Goal: Task Accomplishment & Management: Complete application form

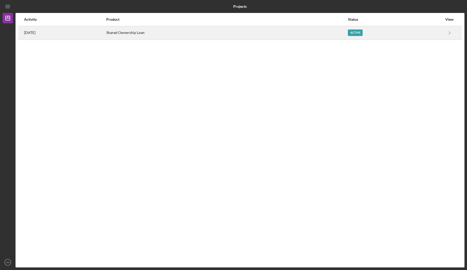
click at [354, 33] on div "Active" at bounding box center [355, 33] width 15 height 6
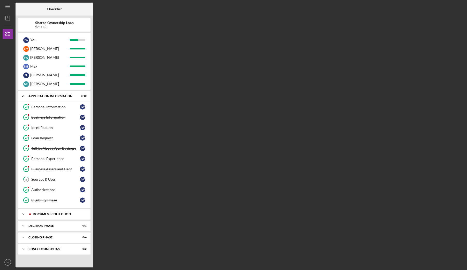
click at [42, 215] on div "Icon/Expander Document Collection 5 / 9" at bounding box center [54, 214] width 72 height 10
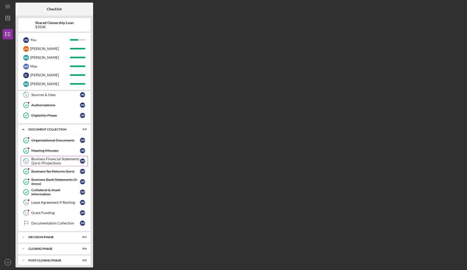
scroll to position [86, 0]
click at [50, 162] on div "Business Financial Statements (2yrs) /Projections" at bounding box center [55, 160] width 49 height 8
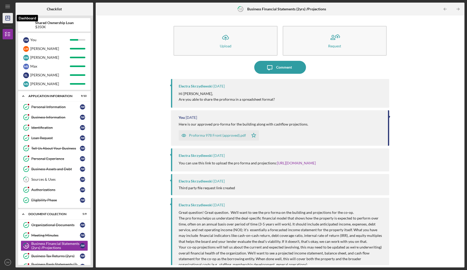
click at [6, 16] on polygon "button" at bounding box center [8, 18] width 4 height 4
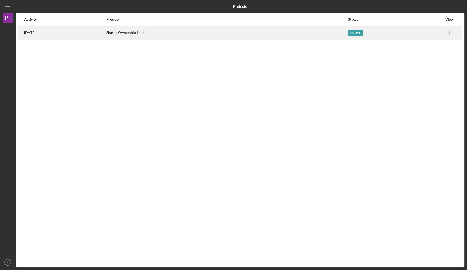
click at [369, 34] on div "Active" at bounding box center [395, 32] width 95 height 13
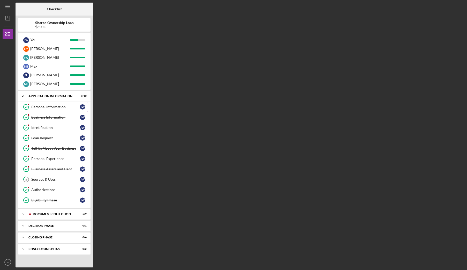
click at [38, 102] on link "Personal Information Personal Information [PERSON_NAME]" at bounding box center [54, 107] width 67 height 10
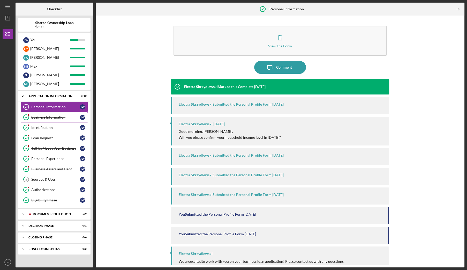
click at [48, 119] on div "Business Information" at bounding box center [55, 117] width 49 height 4
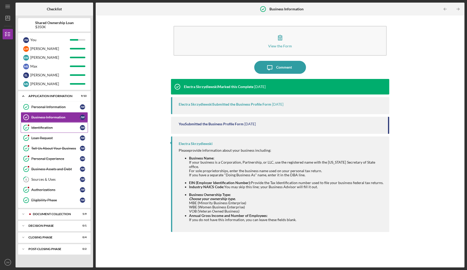
click at [49, 129] on div "Identification" at bounding box center [55, 128] width 49 height 4
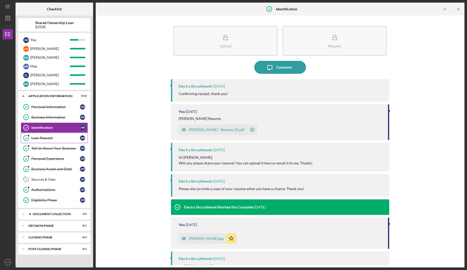
click at [50, 141] on link "Loan Request Loan Request [PERSON_NAME]" at bounding box center [54, 138] width 67 height 10
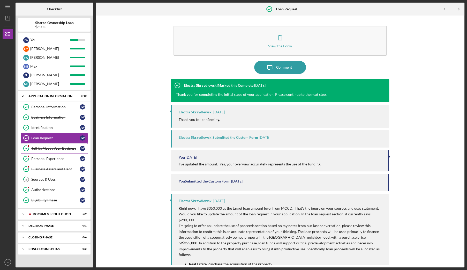
click at [50, 149] on div "Tell Us About Your Business" at bounding box center [55, 148] width 49 height 4
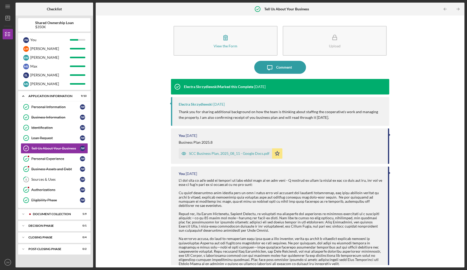
click at [233, 153] on div "SCC Business Plan, 2025_08_11 - Google Docs.pdf" at bounding box center [229, 153] width 80 height 4
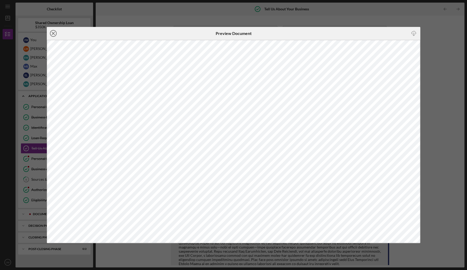
click at [51, 33] on icon "Icon/Close" at bounding box center [53, 33] width 13 height 13
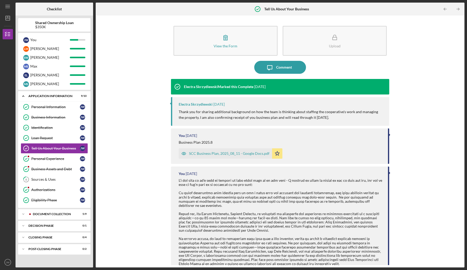
click at [228, 152] on div "SCC Business Plan, 2025_08_11 - Google Docs.pdf" at bounding box center [229, 153] width 80 height 4
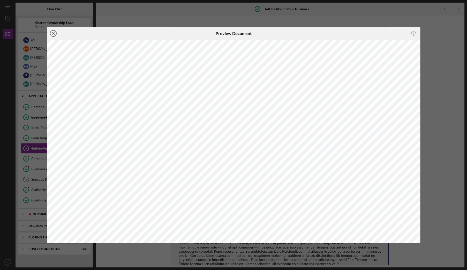
click at [55, 32] on icon "Icon/Close" at bounding box center [53, 33] width 13 height 13
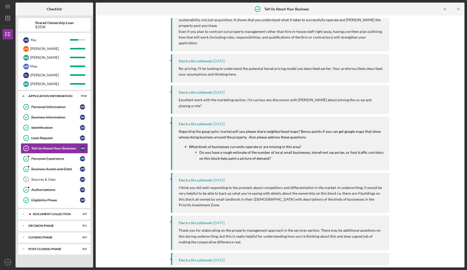
scroll to position [497, 0]
click at [39, 167] on div "Business Assets and Debt" at bounding box center [55, 169] width 49 height 4
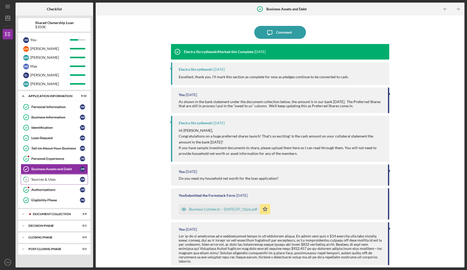
click at [49, 178] on div "Sources & Uses" at bounding box center [55, 179] width 49 height 4
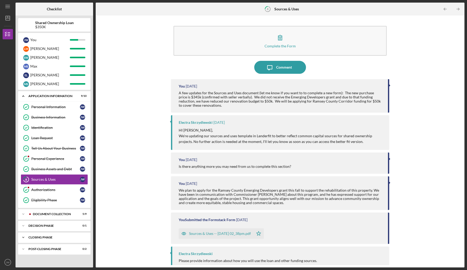
click at [75, 239] on div "Icon/Expander Closing Phase 0 / 4" at bounding box center [54, 237] width 72 height 10
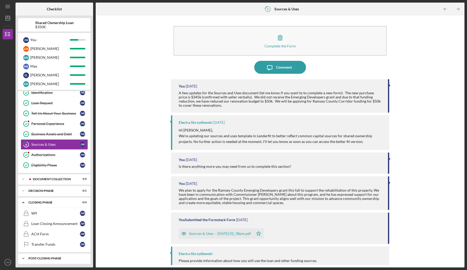
click at [58, 257] on div "Post-Closing Phase" at bounding box center [56, 258] width 56 height 3
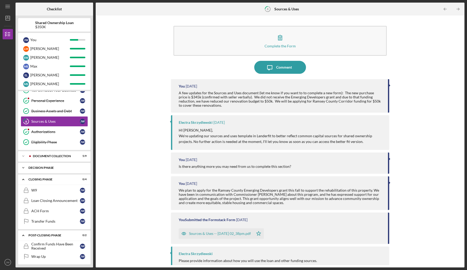
click at [47, 166] on div "Decision Phase" at bounding box center [56, 167] width 56 height 3
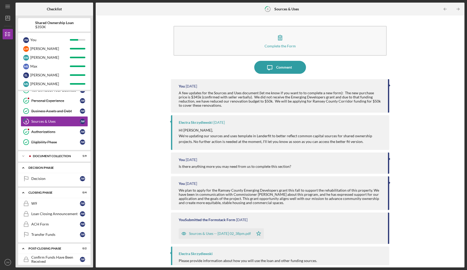
scroll to position [71, 0]
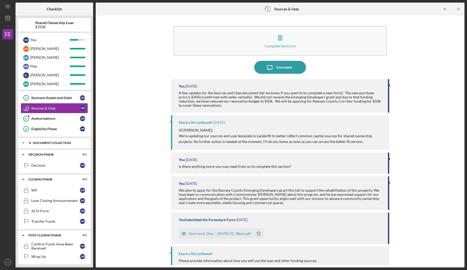
click at [38, 139] on div "Icon/Expander Document Collection 5 / 9" at bounding box center [54, 143] width 72 height 10
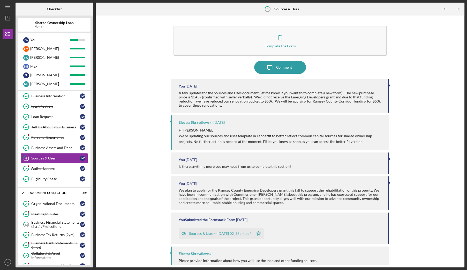
scroll to position [0, 0]
